Goal: Register for event/course

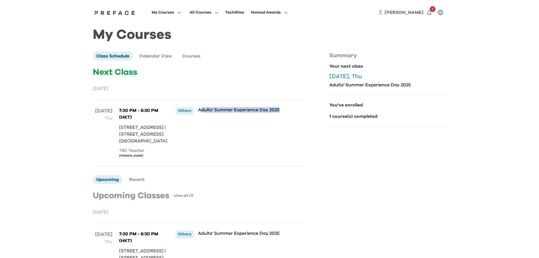
drag, startPoint x: 200, startPoint y: 111, endPoint x: 310, endPoint y: 109, distance: 110.6
click at [310, 109] on div "Class Schedule Calendar View Courses Next Class [DATE] [DATE] Thu 7:30 PM - 8:3…" at bounding box center [210, 170] width 235 height 238
copy p "dults' Summer Experience Day 2025"
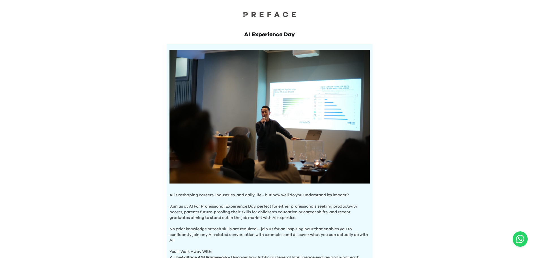
click at [182, 34] on h1 "AI Experience Day" at bounding box center [270, 35] width 206 height 8
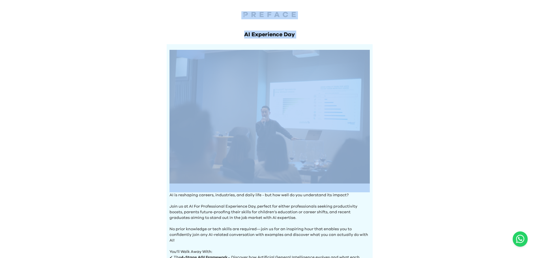
drag, startPoint x: 232, startPoint y: 12, endPoint x: 303, endPoint y: 40, distance: 76.4
click at [303, 40] on div "AI Experience Day AI is reshaping careers, industries, and daily life - but how…" at bounding box center [269, 196] width 539 height 393
copy div "AI Experience Day"
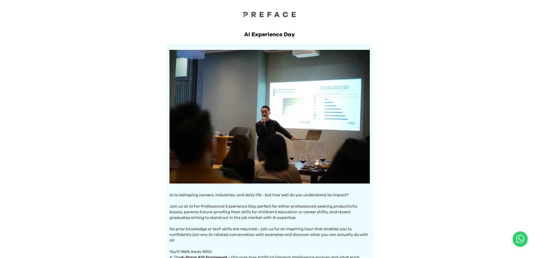
click at [453, 126] on div "AI Experience Day AI is reshaping careers, industries, and daily life - but how…" at bounding box center [269, 196] width 539 height 393
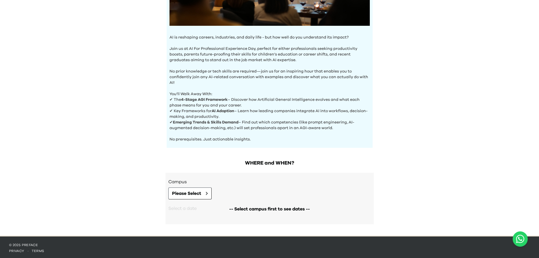
scroll to position [44, 0]
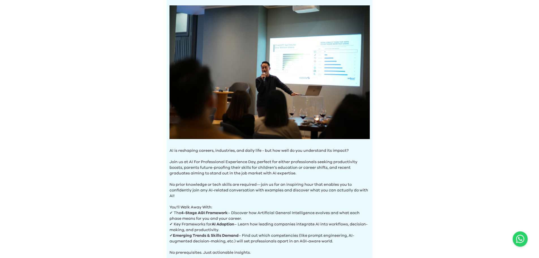
click at [402, 185] on div "AI Experience Day AI is reshaping careers, industries, and daily life - but how…" at bounding box center [269, 152] width 539 height 393
